Goal: Task Accomplishment & Management: Complete application form

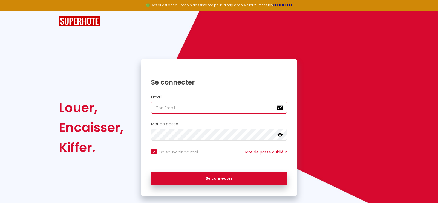
type input "[PERSON_NAME][EMAIL_ADDRESS][DOMAIN_NAME]"
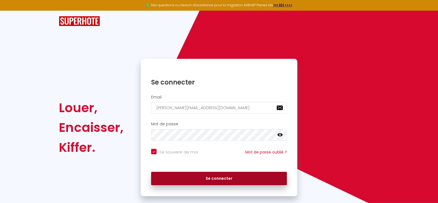
click at [215, 178] on button "Se connecter" at bounding box center [219, 179] width 136 height 14
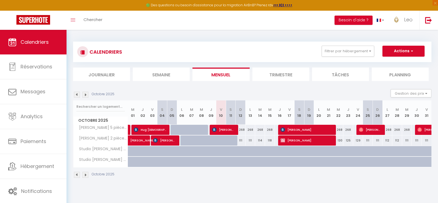
click at [242, 130] on div "268" at bounding box center [241, 130] width 10 height 10
type input "268"
type input "Dim 12 Octobre 2025"
type input "Lun 13 Octobre 2025"
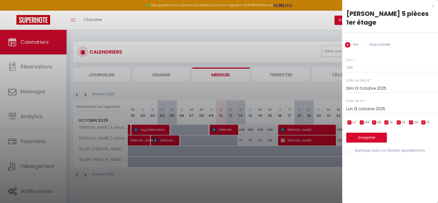
click at [370, 42] on label "Disponibilité" at bounding box center [379, 45] width 24 height 6
click at [367, 42] on input "Disponibilité" at bounding box center [363, 44] width 5 height 5
radio input "true"
radio input "false"
click at [350, 63] on select "Disponible Indisponible" at bounding box center [392, 68] width 92 height 10
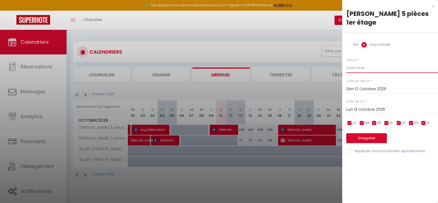
select select "0"
click at [346, 63] on select "Disponible Indisponible" at bounding box center [392, 68] width 92 height 10
click at [356, 133] on button "Enregistrer" at bounding box center [366, 138] width 41 height 10
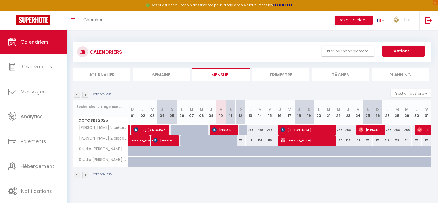
click at [75, 95] on img at bounding box center [77, 95] width 6 height 6
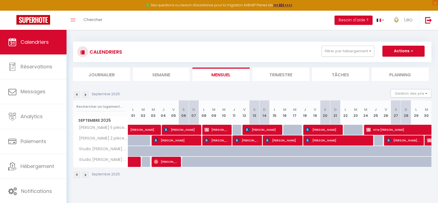
click at [86, 96] on img at bounding box center [85, 95] width 6 height 6
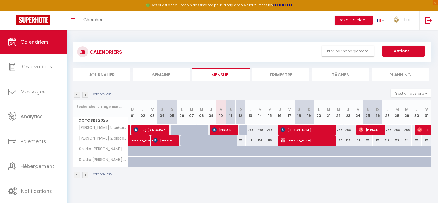
click at [77, 96] on img at bounding box center [77, 95] width 6 height 6
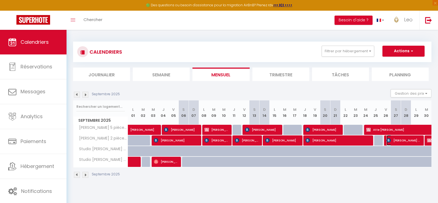
click at [405, 140] on span "[PERSON_NAME] [PERSON_NAME]" at bounding box center [404, 140] width 34 height 10
select select "OK"
select select "1"
select select "0"
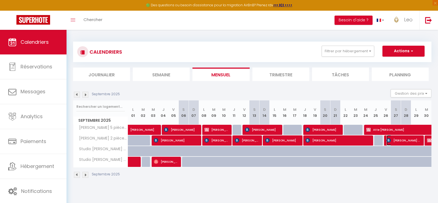
select select "1"
select select "18703"
select select "35354"
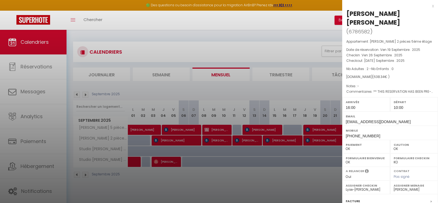
drag, startPoint x: 388, startPoint y: 22, endPoint x: 346, endPoint y: 17, distance: 43.0
click at [346, 17] on div "[PERSON_NAME] [PERSON_NAME] ( 6786582 ) Appartement : [PERSON_NAME] 2 pièces 5è…" at bounding box center [390, 136] width 96 height 255
copy div "[PERSON_NAME] [PERSON_NAME]"
drag, startPoint x: 381, startPoint y: 77, endPoint x: 371, endPoint y: 77, distance: 10.1
click at [372, 77] on span "( 638.34 € )" at bounding box center [380, 76] width 17 height 5
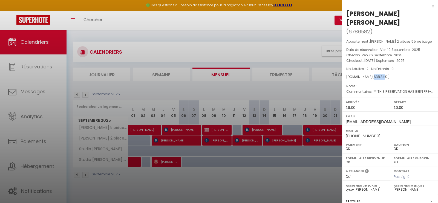
copy span "638.34"
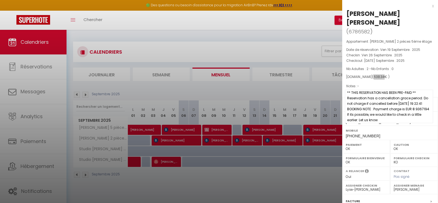
scroll to position [70, 0]
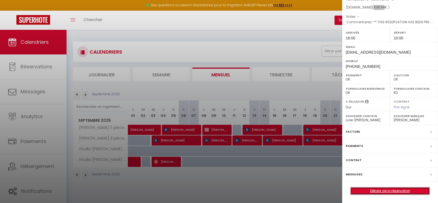
click at [372, 188] on link "Détails de la réservation" at bounding box center [390, 191] width 79 height 7
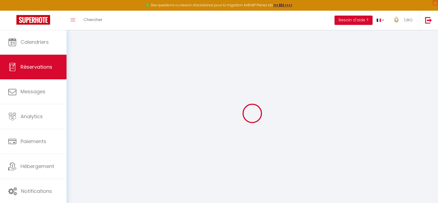
type input "[PERSON_NAME]"
type input "[EMAIL_ADDRESS][DOMAIN_NAME]"
type input "[PHONE_NUMBER]"
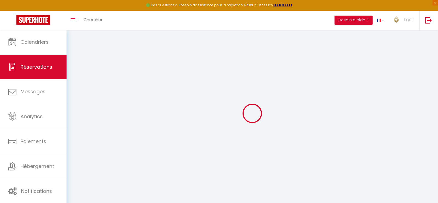
type input "[PHONE_NUMBER]"
type input "."
select select "CH"
type input "40"
type input "103.26"
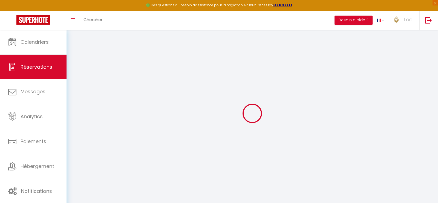
type input "8.94"
select select "58943"
select select "1"
select select
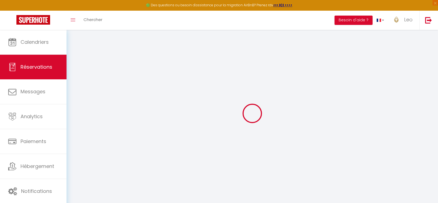
type input "2"
select select "12"
select select "15"
type input "507.43"
checkbox input "false"
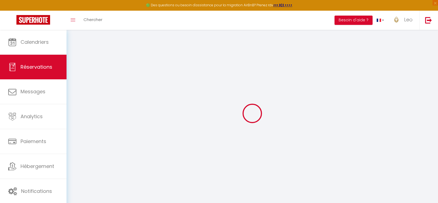
type input "0"
select select "2"
type input "60"
type input "30"
type input "0"
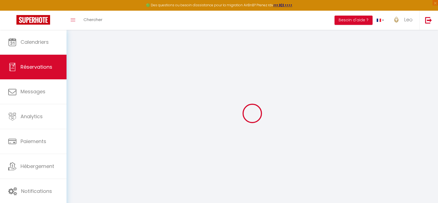
select select
checkbox input "false"
select select
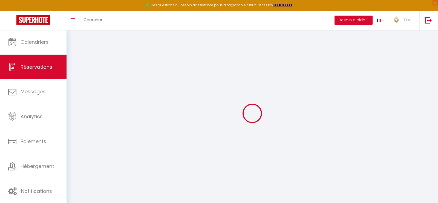
checkbox input "false"
select select
checkbox input "false"
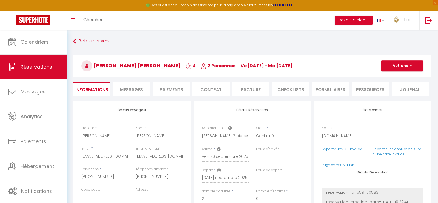
select select
checkbox input "false"
type textarea "** THIS RESERVATION HAS BEEN PRE-PAID ** Reservation has a cancellation grace p…"
type input "60"
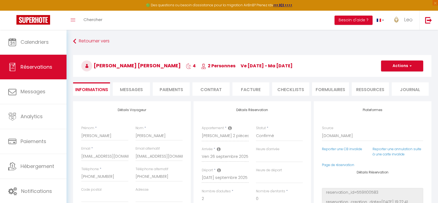
type input "30.91"
select select
checkbox input "false"
select select "16:00"
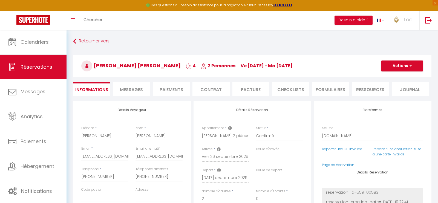
select select "10:00"
click at [250, 90] on li "Facture" at bounding box center [250, 88] width 37 height 13
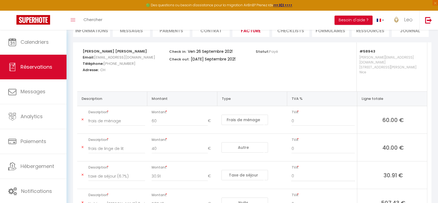
scroll to position [91, 0]
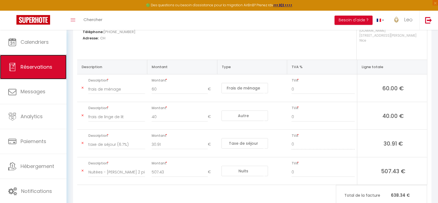
click at [33, 70] on span "Réservations" at bounding box center [37, 67] width 32 height 7
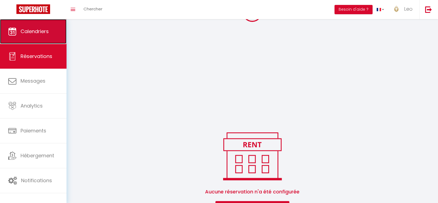
click at [27, 41] on link "Calendriers" at bounding box center [33, 31] width 67 height 25
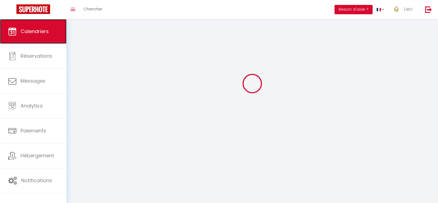
click at [30, 37] on link "Calendriers" at bounding box center [33, 31] width 67 height 25
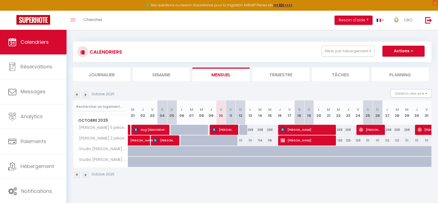
click at [77, 95] on img at bounding box center [77, 95] width 6 height 6
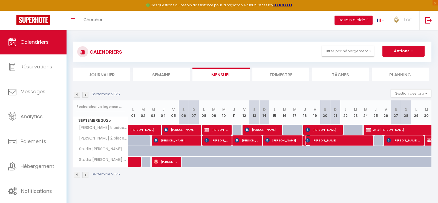
click at [346, 143] on span "[PERSON_NAME]" at bounding box center [338, 140] width 64 height 10
select select "OK"
select select "0"
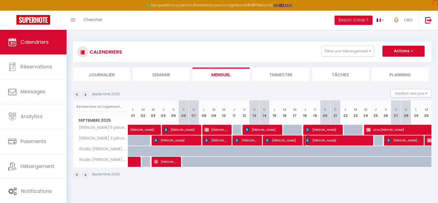
select select "1"
select select
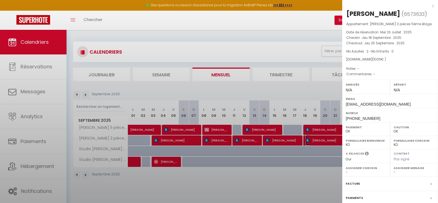
select select "18703"
select select "35354"
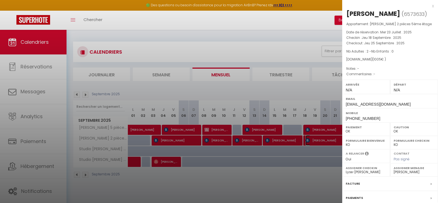
scroll to position [52, 0]
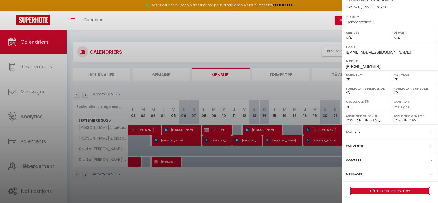
click at [381, 193] on link "Détails de la réservation" at bounding box center [390, 191] width 79 height 7
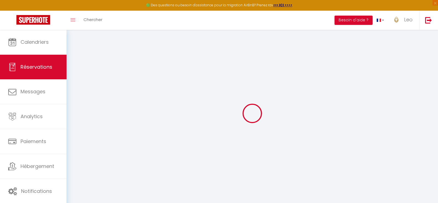
type input "[PERSON_NAME]"
type input "[EMAIL_ADDRESS][DOMAIN_NAME]"
type input "[PHONE_NUMBER]"
select select
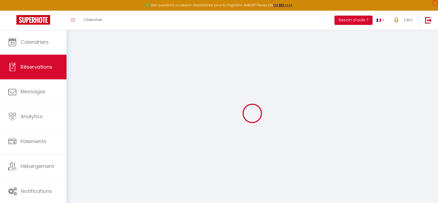
select select "58943"
select select "1"
select select
type input "2"
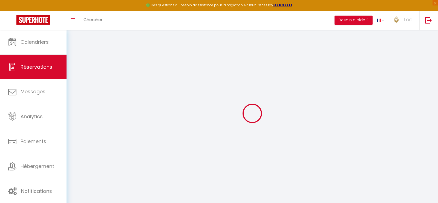
select select "12"
select select
type input "945"
checkbox input "false"
type input "60"
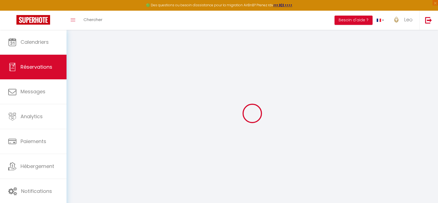
select select "2"
type input "60"
type input "30"
type input "0"
select select
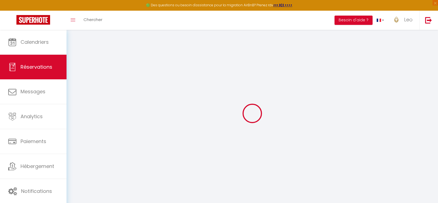
select select
select select "15"
checkbox input "false"
select select
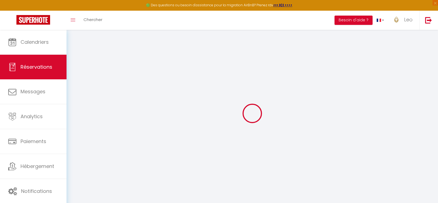
select select
checkbox input "false"
select select
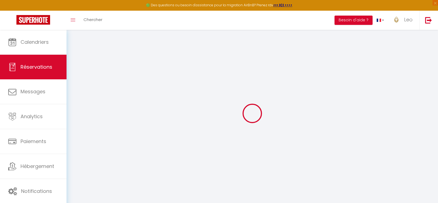
select select
checkbox input "false"
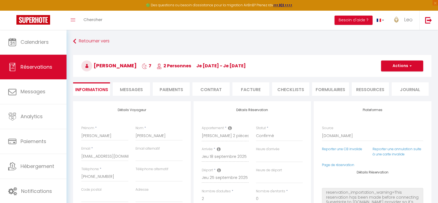
select select
type input "60"
select select
checkbox input "false"
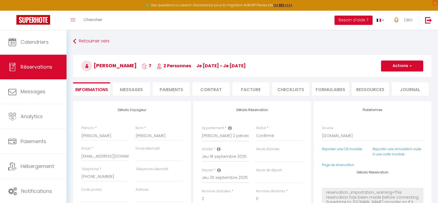
select select
checkbox input "false"
select select
click at [256, 88] on li "Facture" at bounding box center [250, 88] width 37 height 13
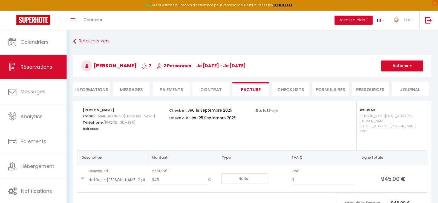
scroll to position [30, 0]
